Goal: Navigation & Orientation: Find specific page/section

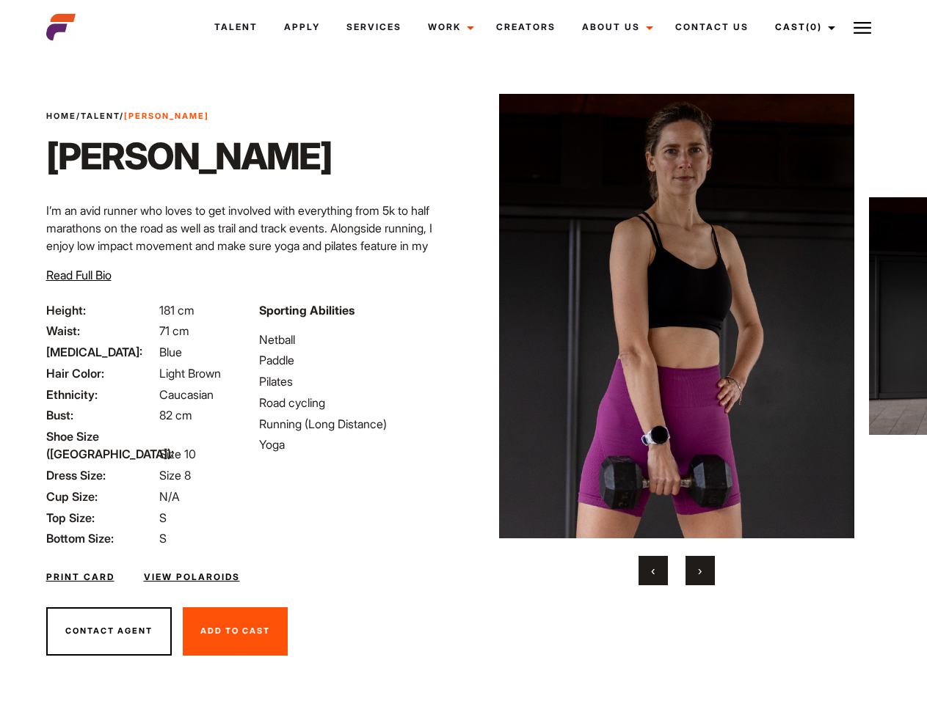
click at [801, 27] on link "Cast (0)" at bounding box center [803, 27] width 82 height 40
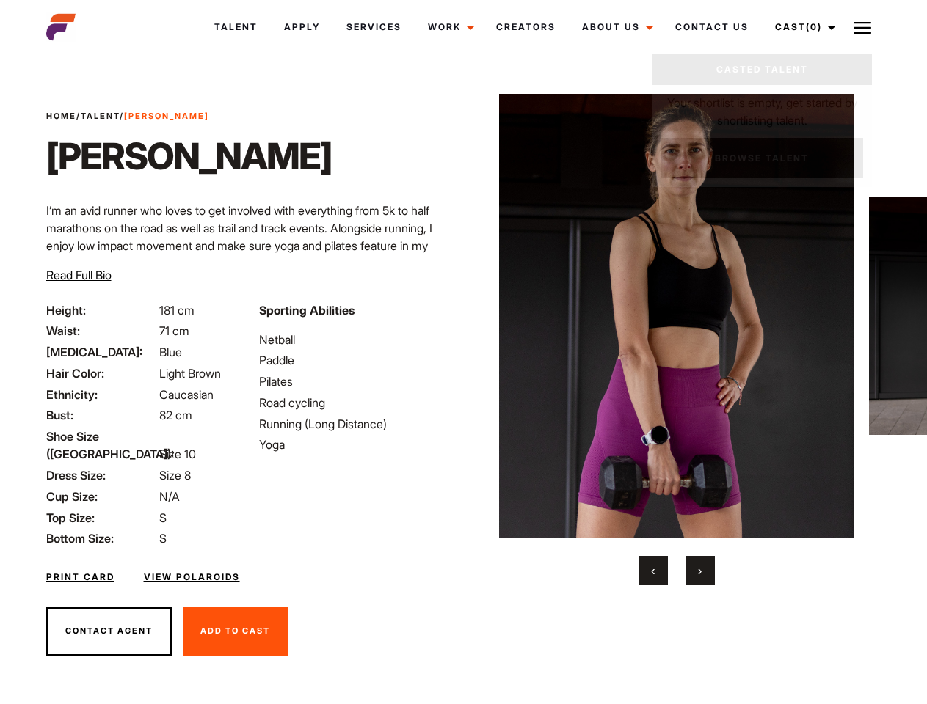
click at [862, 27] on img at bounding box center [862, 28] width 18 height 18
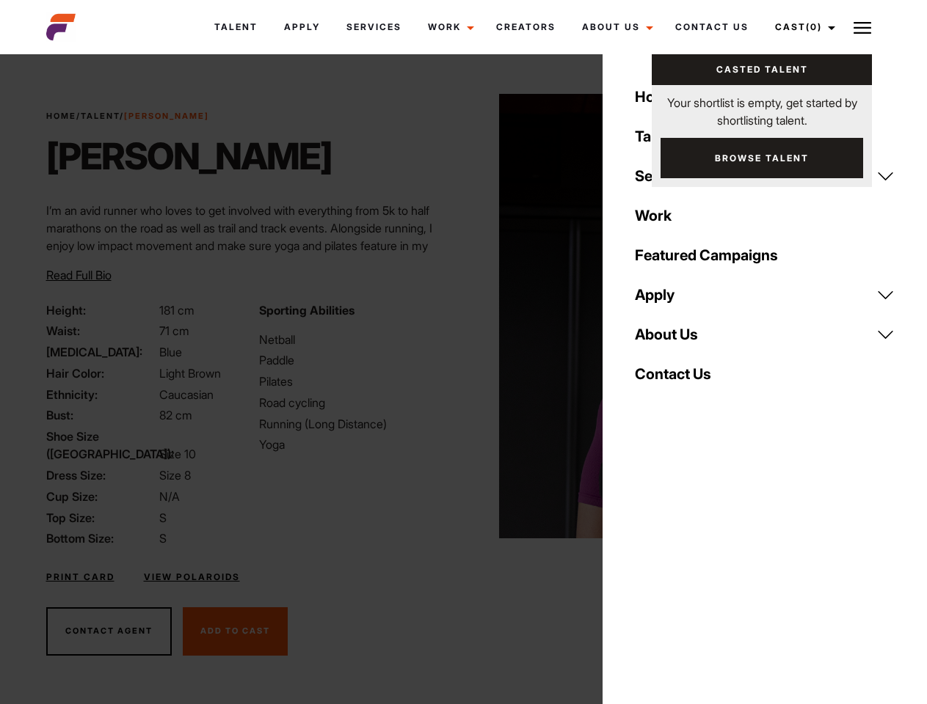
click at [676, 340] on img at bounding box center [677, 316] width 356 height 445
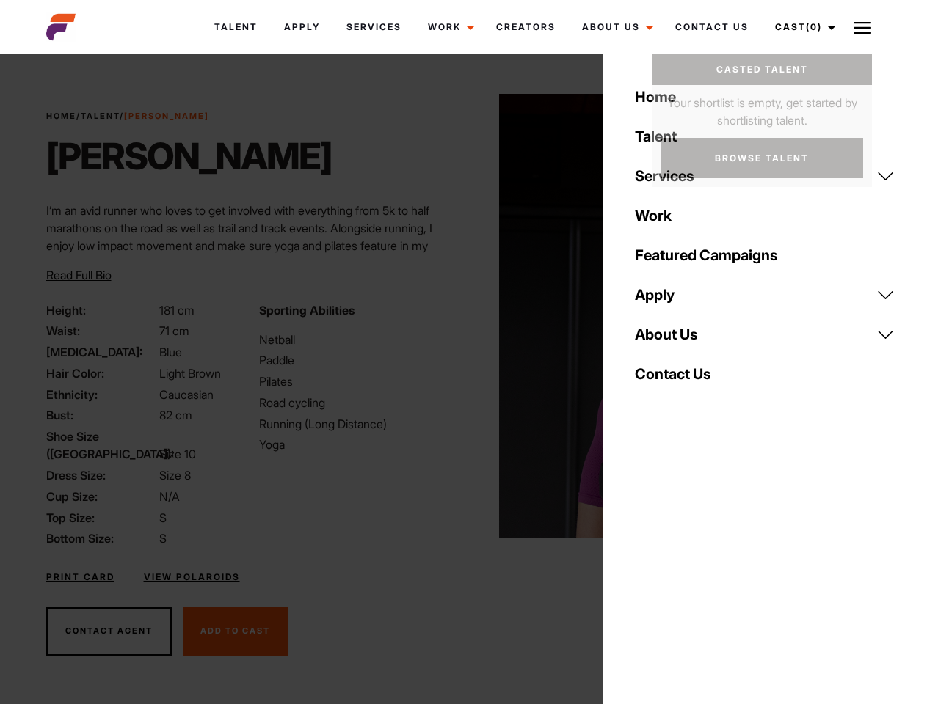
click at [463, 316] on div "Sporting Abilities Netball Paddle Pilates Road cycling Running (Long Distance) …" at bounding box center [356, 425] width 213 height 247
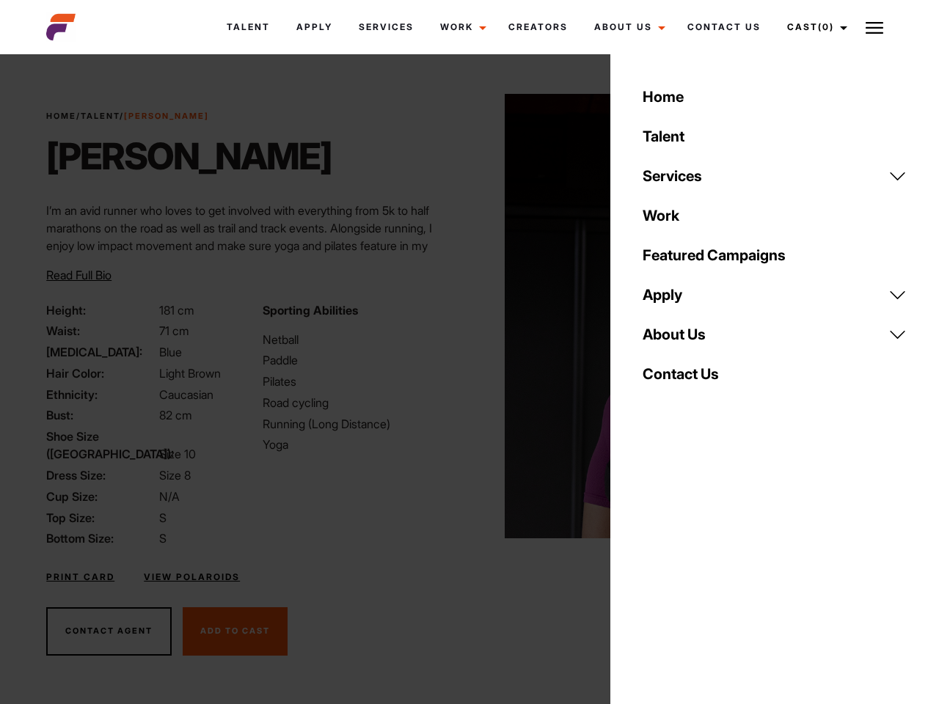
click at [653, 571] on div "Home Talent Services Talent Casting Photography Videography Creative Hair and M…" at bounding box center [774, 352] width 329 height 704
click at [700, 571] on div "Home Talent Services Talent Casting Photography Videography Creative Hair and M…" at bounding box center [774, 352] width 329 height 704
